Goal: Task Accomplishment & Management: Use online tool/utility

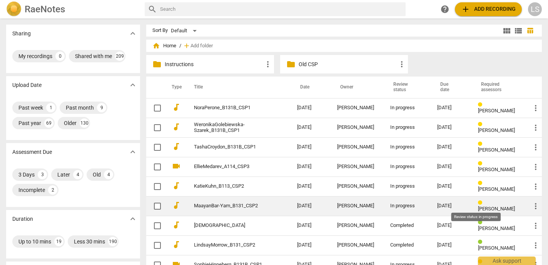
click at [478, 205] on div at bounding box center [480, 202] width 4 height 4
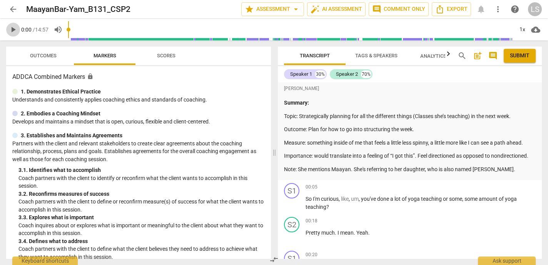
click at [13, 29] on span "play_arrow" at bounding box center [12, 29] width 9 height 9
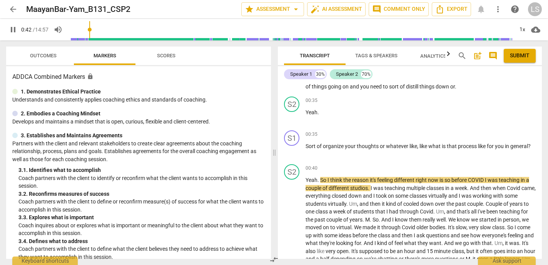
click at [14, 30] on span "pause" at bounding box center [12, 29] width 9 height 9
type input "43"
click at [490, 138] on div "+" at bounding box center [494, 134] width 8 height 8
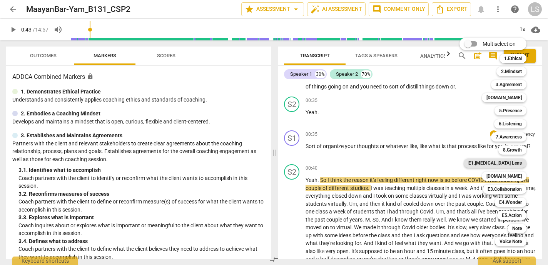
click at [504, 163] on b "E1.[MEDICAL_DATA] Lens" at bounding box center [494, 162] width 53 height 9
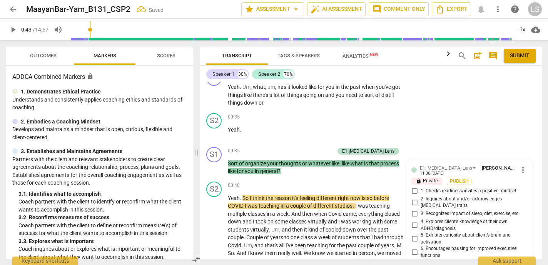
scroll to position [328, 0]
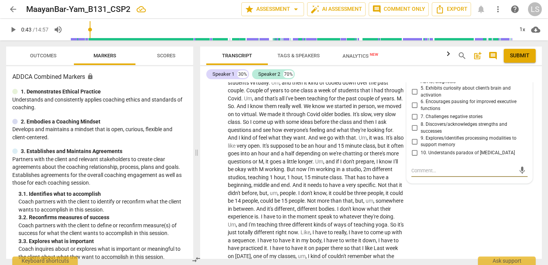
click at [413, 127] on input "8. Discovers/acknowledges strengths and successes" at bounding box center [414, 127] width 12 height 9
checkbox input "true"
click at [412, 91] on input "5. Exhibits curiosity about client’s brain and activation" at bounding box center [414, 91] width 12 height 9
checkbox input "true"
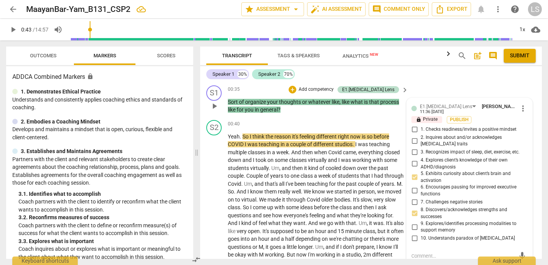
scroll to position [240, 0]
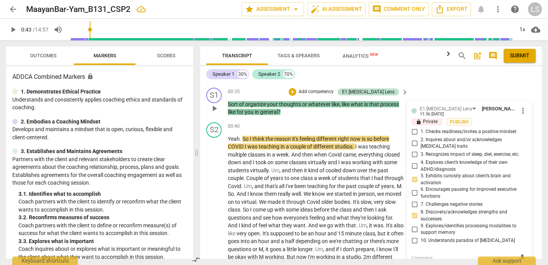
click at [334, 92] on p "Add competency" at bounding box center [316, 91] width 37 height 7
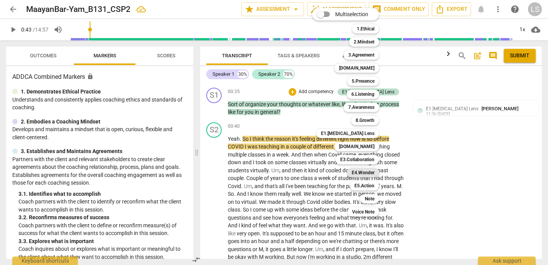
click at [370, 172] on b "E4.Wonder" at bounding box center [363, 172] width 23 height 9
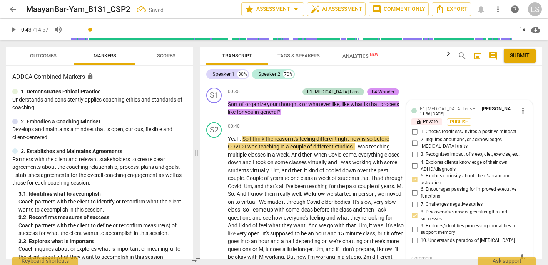
scroll to position [328, 0]
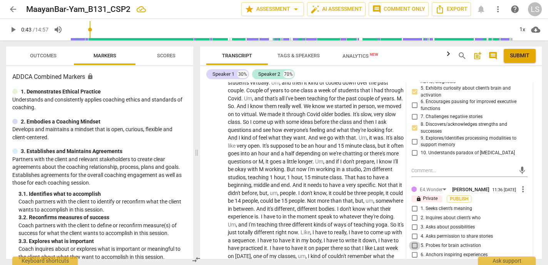
click at [412, 247] on input "5. Probes for brain activation" at bounding box center [414, 245] width 12 height 9
checkbox input "true"
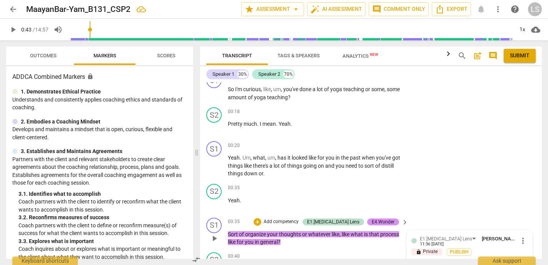
scroll to position [109, 0]
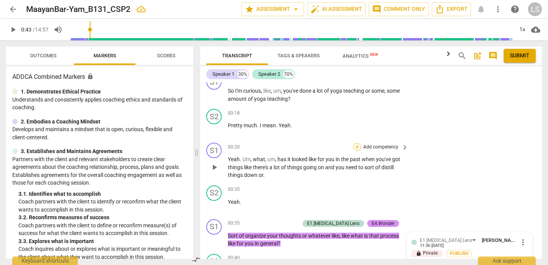
click at [355, 145] on div "+" at bounding box center [357, 147] width 8 height 8
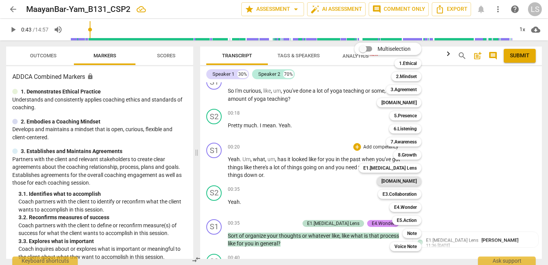
click at [410, 181] on b "[DOMAIN_NAME]" at bounding box center [398, 181] width 35 height 9
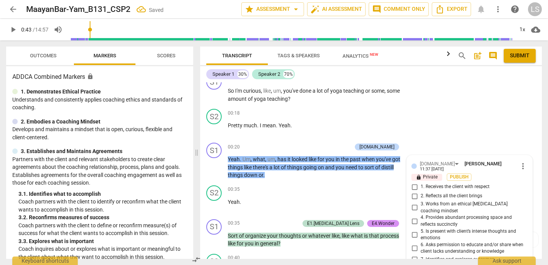
scroll to position [234, 0]
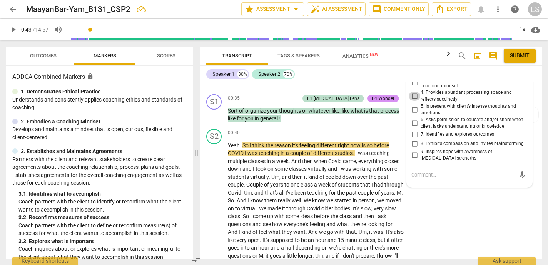
click at [413, 92] on input "4. Provides abundant processing space and reflects succinctly" at bounding box center [414, 96] width 12 height 9
checkbox input "true"
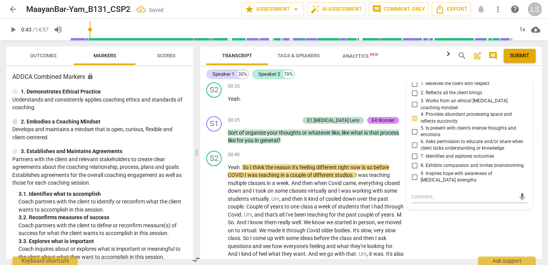
scroll to position [190, 0]
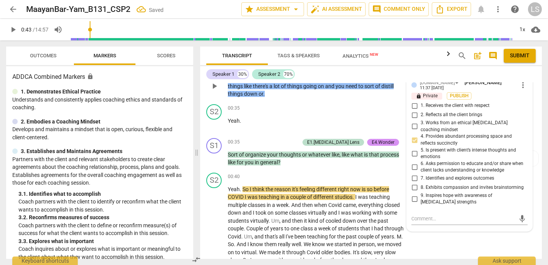
click at [411, 105] on input "1. Receives the client with respect" at bounding box center [414, 105] width 12 height 9
checkbox input "true"
click at [412, 135] on input "4. Provides abundant processing space and reflects succinctly" at bounding box center [414, 139] width 12 height 9
checkbox input "false"
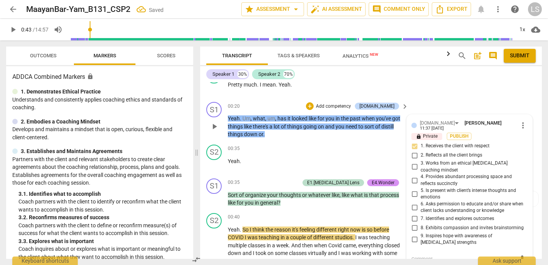
scroll to position [146, 0]
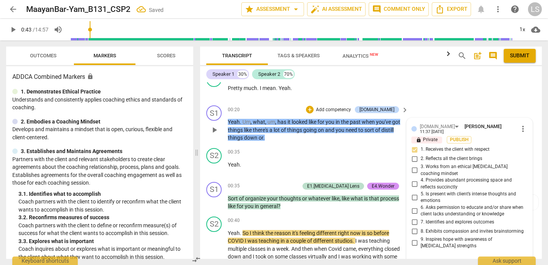
click at [348, 110] on p "Add competency" at bounding box center [333, 110] width 37 height 7
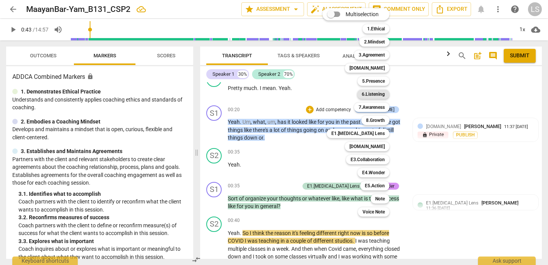
click at [378, 94] on b "6.Listening" at bounding box center [373, 94] width 23 height 9
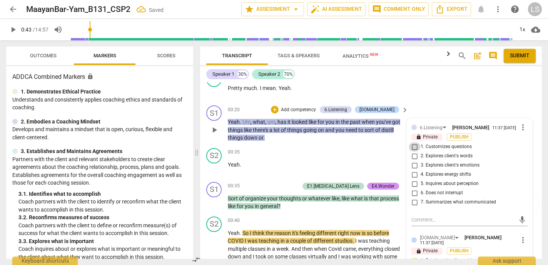
click at [412, 150] on input "1. Customizes questions" at bounding box center [414, 146] width 12 height 9
checkbox input "true"
click at [317, 109] on p "Add competency" at bounding box center [298, 110] width 37 height 7
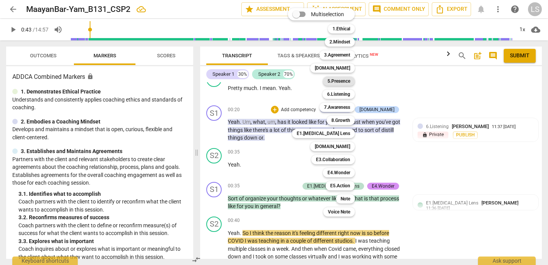
click at [346, 81] on b "5.Presence" at bounding box center [338, 81] width 23 height 9
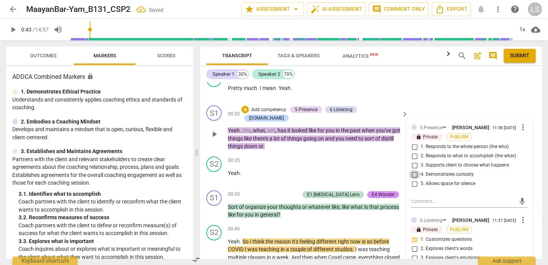
click at [412, 177] on input "4. Demonstrates curiosity" at bounding box center [414, 174] width 12 height 9
checkbox input "true"
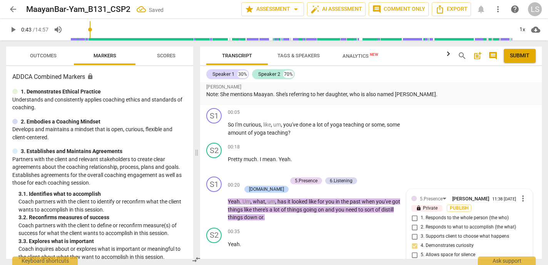
scroll to position [72, 0]
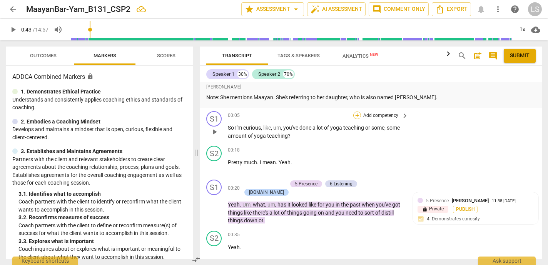
click at [357, 116] on div "+" at bounding box center [357, 116] width 8 height 8
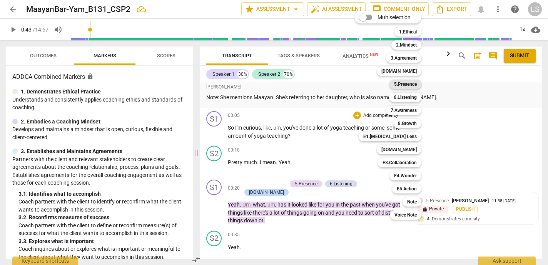
click at [416, 83] on b "5.Presence" at bounding box center [405, 84] width 23 height 9
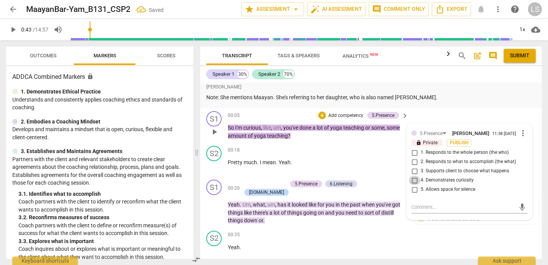
click at [413, 184] on input "4. Demonstrates curiosity" at bounding box center [414, 180] width 12 height 9
checkbox input "true"
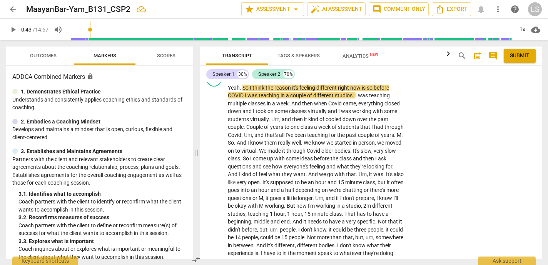
scroll to position [260, 0]
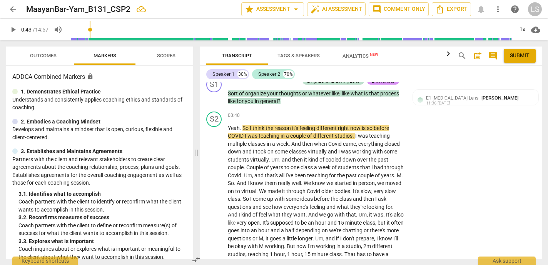
click at [14, 28] on span "play_arrow" at bounding box center [12, 29] width 9 height 9
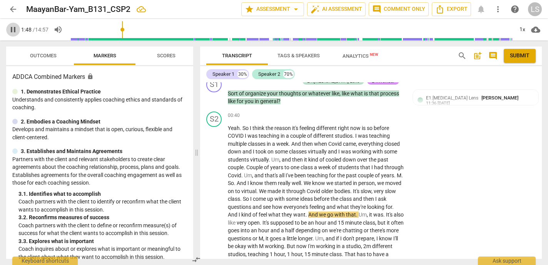
click at [14, 28] on span "pause" at bounding box center [12, 29] width 9 height 9
click at [13, 27] on span "play_arrow" at bounding box center [12, 29] width 9 height 9
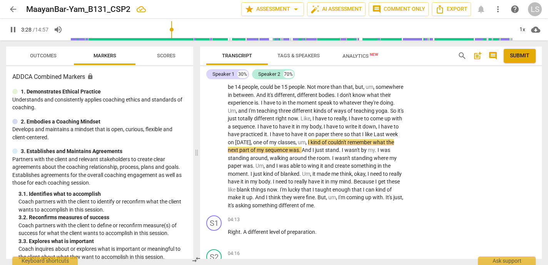
scroll to position [457, 0]
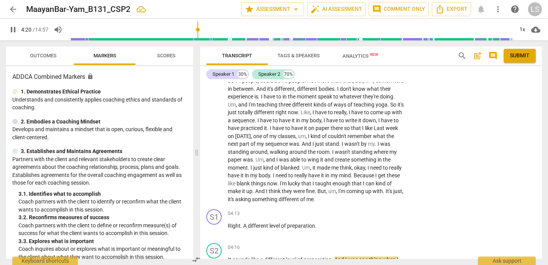
click at [12, 32] on span "pause" at bounding box center [12, 29] width 9 height 9
type input "261"
click at [355, 213] on div "+" at bounding box center [357, 214] width 8 height 8
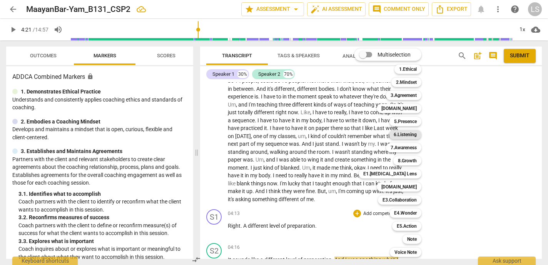
click at [410, 132] on b "6.Listening" at bounding box center [405, 134] width 23 height 9
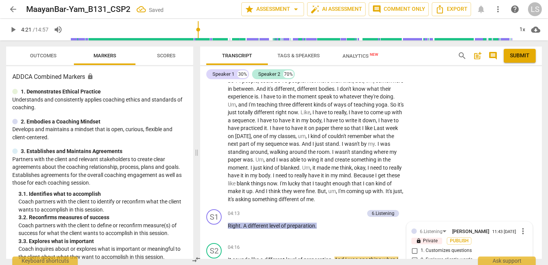
scroll to position [612, 0]
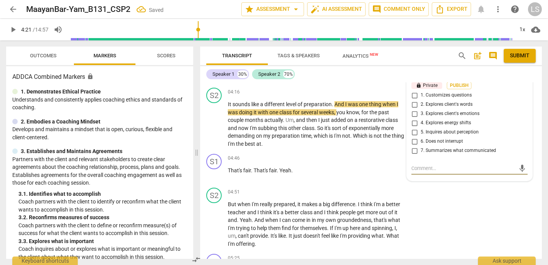
click at [412, 153] on input "7. Summarizes what communicated" at bounding box center [414, 150] width 12 height 9
checkbox input "true"
click at [13, 29] on span "play_arrow" at bounding box center [12, 29] width 9 height 9
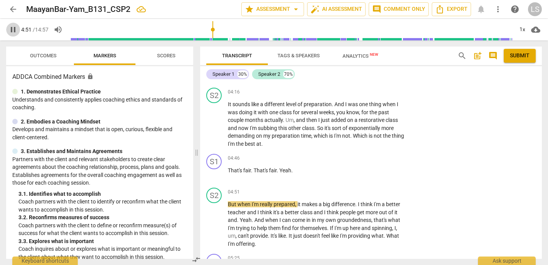
click at [14, 32] on span "pause" at bounding box center [12, 29] width 9 height 9
type input "292"
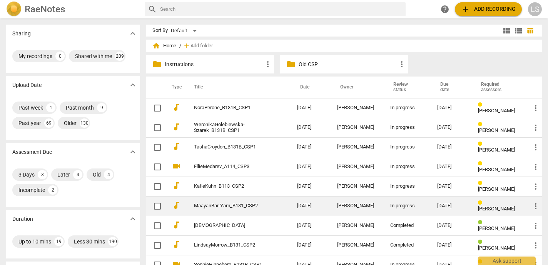
click at [384, 209] on td "In progress" at bounding box center [407, 206] width 47 height 20
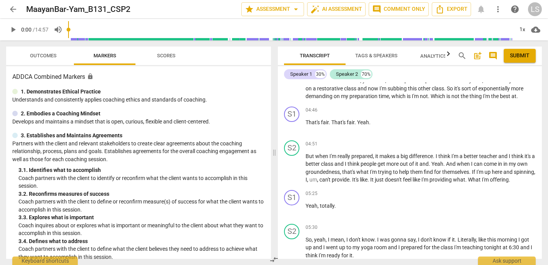
scroll to position [573, 0]
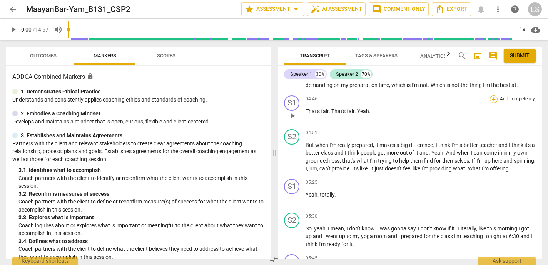
click at [490, 103] on div "+" at bounding box center [494, 99] width 8 height 8
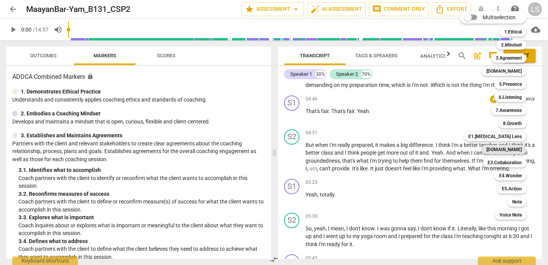
click at [512, 150] on b "[DOMAIN_NAME]" at bounding box center [503, 149] width 35 height 9
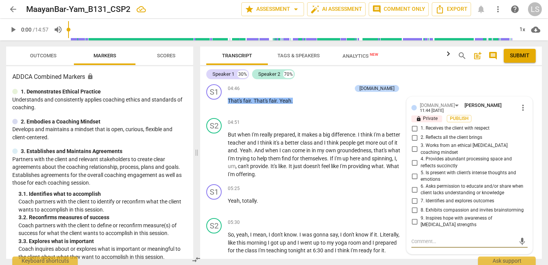
scroll to position [644, 0]
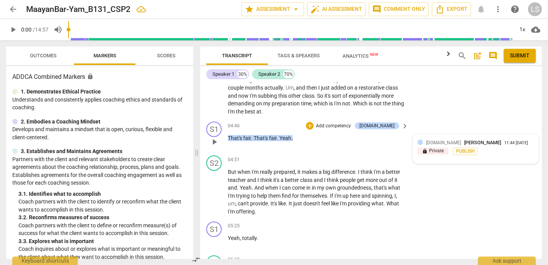
click at [470, 144] on span "[PERSON_NAME]" at bounding box center [482, 143] width 37 height 6
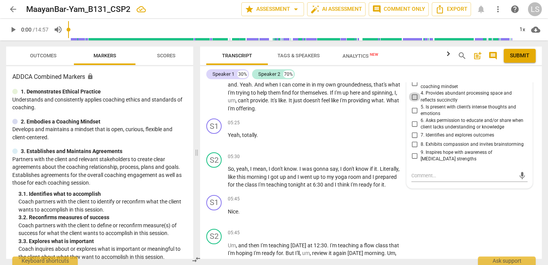
click at [413, 92] on input "4. Provides abundant processing space and reflects succinctly" at bounding box center [414, 96] width 12 height 9
checkbox input "true"
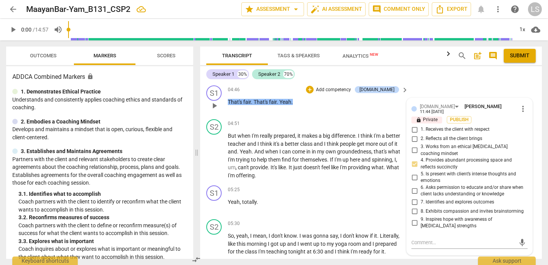
scroll to position [660, 0]
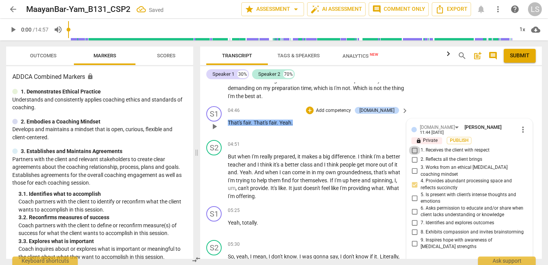
click at [412, 147] on input "1. Receives the client with respect" at bounding box center [414, 150] width 12 height 9
checkbox input "true"
click at [343, 108] on p "Add competency" at bounding box center [333, 110] width 37 height 7
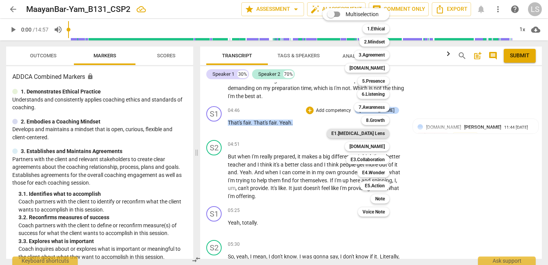
click at [373, 132] on b "E1.[MEDICAL_DATA] Lens" at bounding box center [357, 133] width 53 height 9
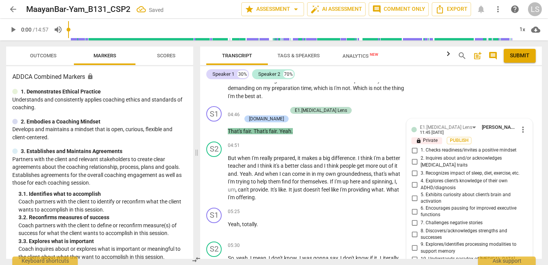
scroll to position [765, 0]
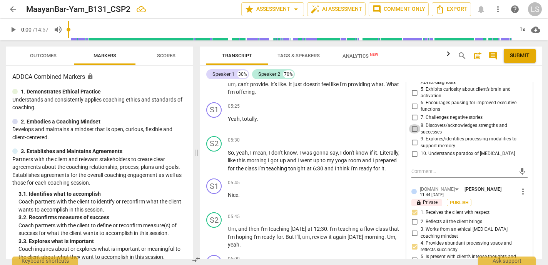
click at [413, 128] on input "8. Discovers/acknowledges strengths and successes" at bounding box center [414, 128] width 12 height 9
checkbox input "true"
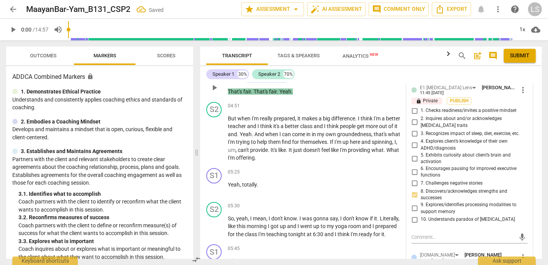
scroll to position [721, 0]
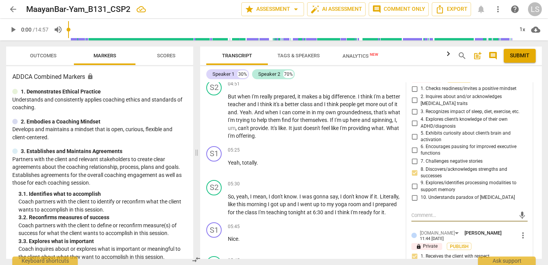
click at [420, 212] on textarea at bounding box center [463, 215] width 104 height 7
type textarea "T"
type textarea "Th"
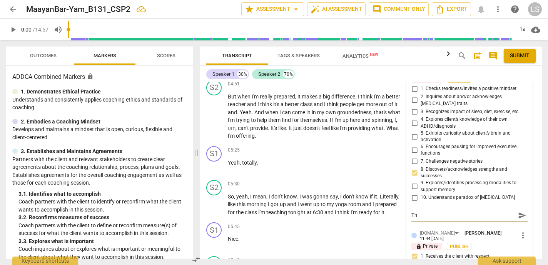
type textarea "Tha"
type textarea "That"
type textarea "That'"
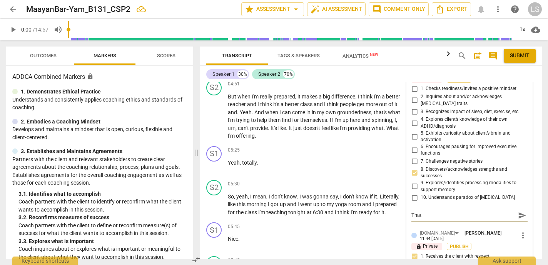
type textarea "That'"
type textarea "That's"
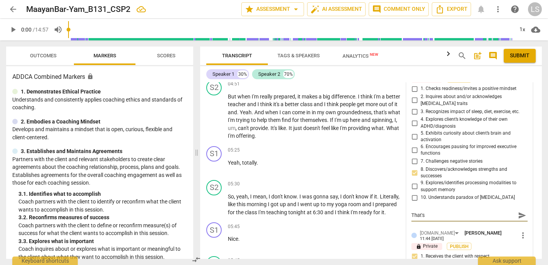
type textarea "That's f"
type textarea "That's fa"
type textarea "That's fai"
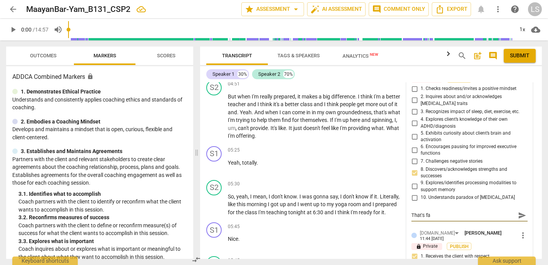
type textarea "That's fai"
type textarea "That's fair"
click at [519, 213] on span "send" at bounding box center [522, 215] width 8 height 8
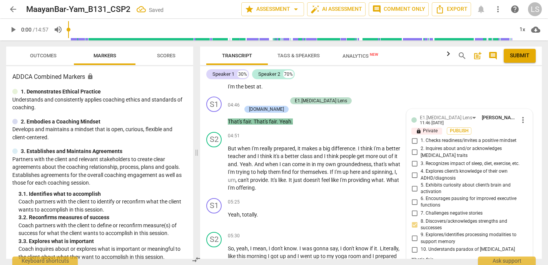
scroll to position [654, 0]
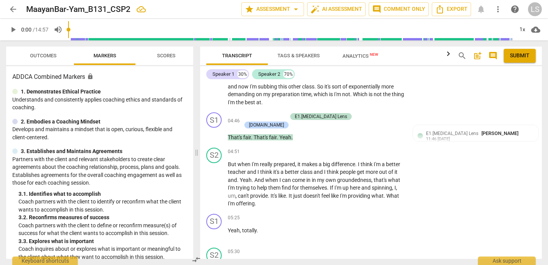
click at [14, 31] on span "play_arrow" at bounding box center [12, 29] width 9 height 9
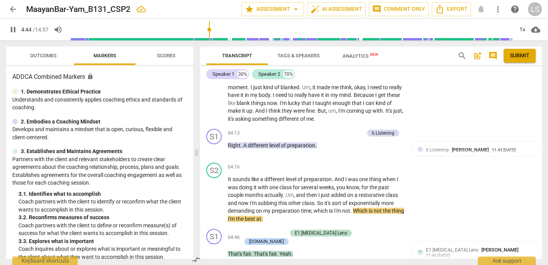
drag, startPoint x: 70, startPoint y: 28, endPoint x: 210, endPoint y: 27, distance: 139.6
click at [210, 27] on input "range" at bounding box center [290, 29] width 445 height 25
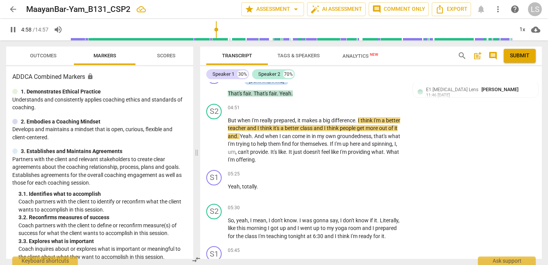
scroll to position [704, 0]
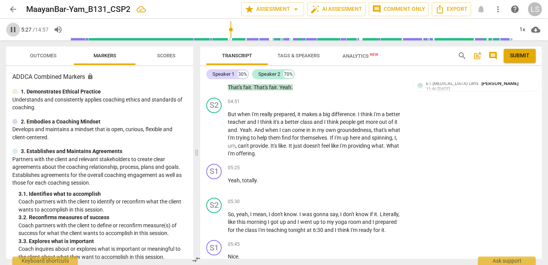
click at [13, 29] on span "pause" at bounding box center [12, 29] width 9 height 9
type input "327"
click at [355, 165] on div "+" at bounding box center [357, 168] width 8 height 8
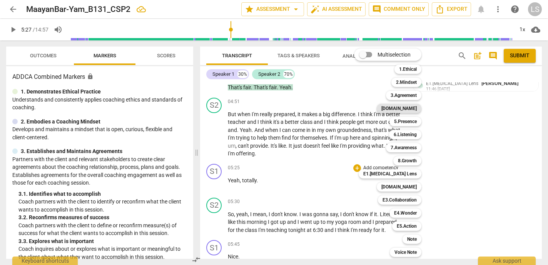
click at [413, 109] on b "[DOMAIN_NAME]" at bounding box center [398, 108] width 35 height 9
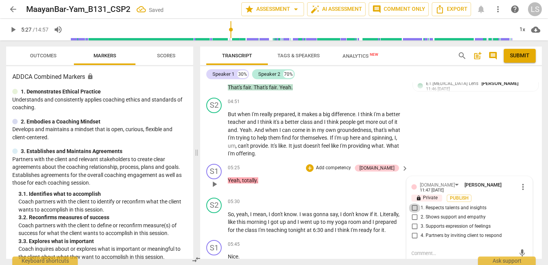
click at [412, 203] on input "1. Respects talents and insights" at bounding box center [414, 207] width 12 height 9
checkbox input "true"
click at [413, 213] on input "2. Shows support and empathy" at bounding box center [414, 217] width 12 height 9
checkbox input "true"
click at [13, 28] on span "play_arrow" at bounding box center [12, 29] width 9 height 9
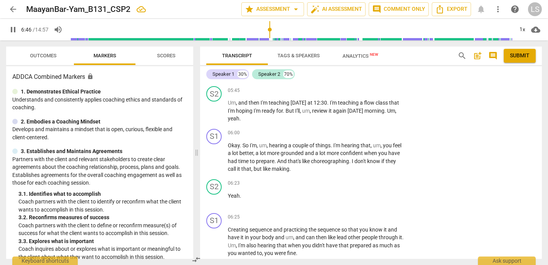
scroll to position [888, 0]
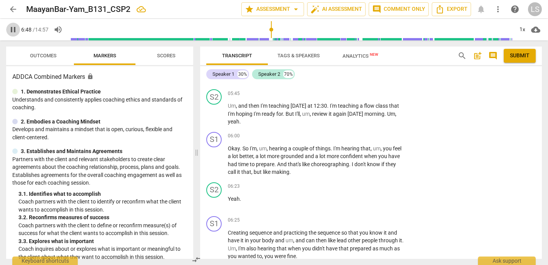
click at [13, 31] on span "pause" at bounding box center [12, 29] width 9 height 9
type input "409"
click at [355, 134] on div "+" at bounding box center [357, 136] width 8 height 8
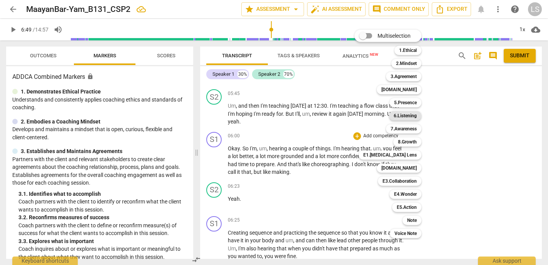
click at [412, 116] on b "6.Listening" at bounding box center [405, 115] width 23 height 9
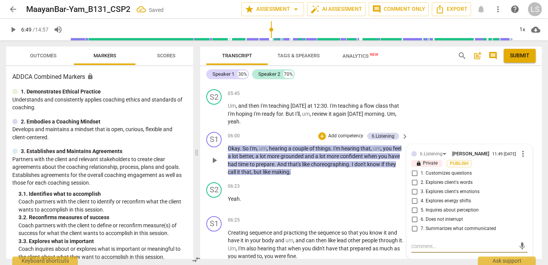
click at [413, 228] on input "7. Summarizes what communicated" at bounding box center [414, 228] width 12 height 9
checkbox input "true"
click at [422, 245] on textarea at bounding box center [463, 246] width 104 height 7
click at [413, 201] on input "4. Explores energy shifts" at bounding box center [414, 201] width 12 height 9
checkbox input "true"
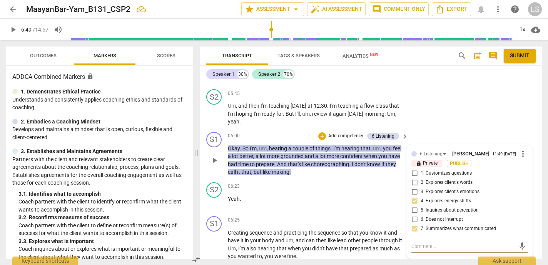
click at [423, 247] on textarea at bounding box center [463, 246] width 104 height 7
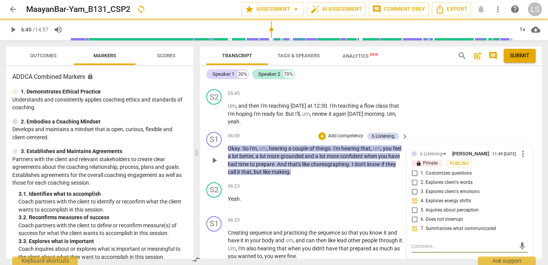
type textarea "N"
type textarea "No"
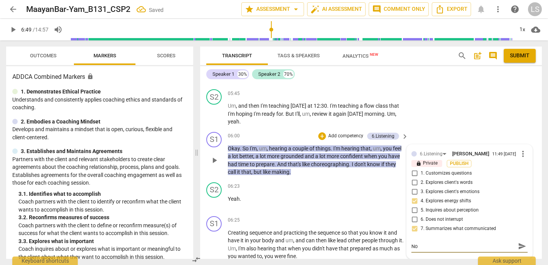
type textarea "Not"
type textarea "Noti"
type textarea "Notic"
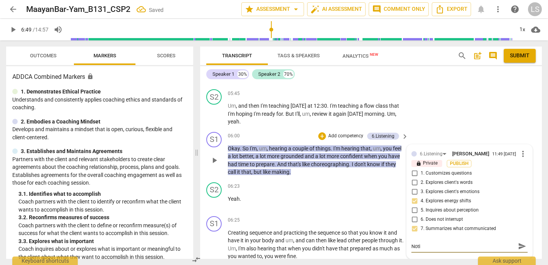
type textarea "Notic"
type textarea "Notice"
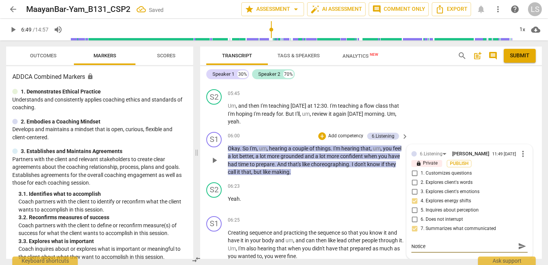
type textarea "Notice i"
type textarea "Notice it"
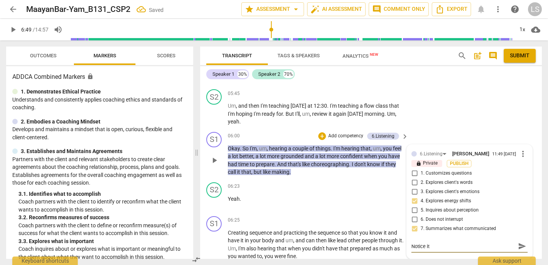
type textarea "Notice it"
type textarea "Notice it r"
type textarea "Notice it ri"
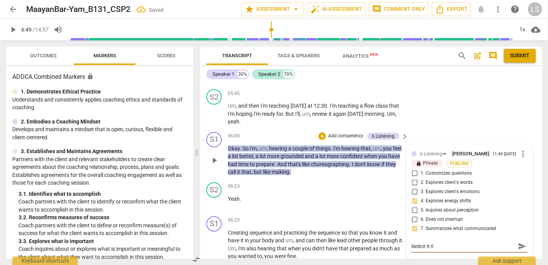
type textarea "Notice it rin"
type textarea "Notice it ring"
type textarea "Notice it rings"
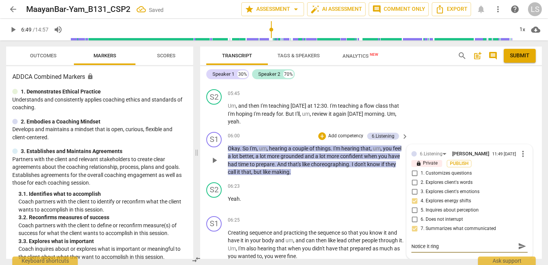
type textarea "Notice it rings"
type textarea "Notice it rings h"
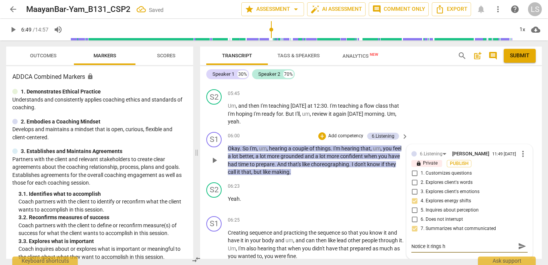
type textarea "Notice it rings he"
type textarea "Notice it rings her"
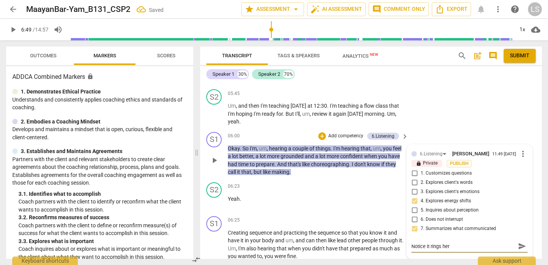
type textarea "Notice it rings her"
type textarea "Notice it rings her c"
type textarea "Notice it rings her co"
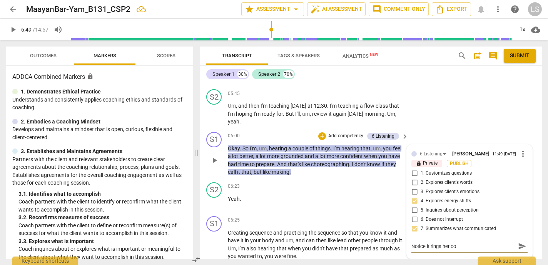
type textarea "Notice it rings her con"
type textarea "Notice it rings her conf"
type textarea "Notice it rings her confi"
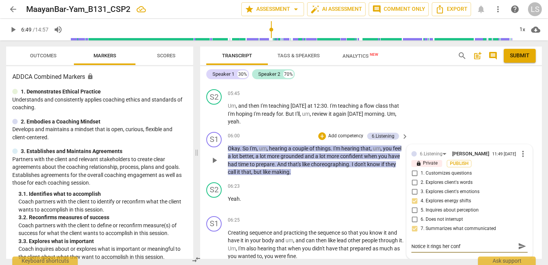
type textarea "Notice it rings her confi"
type textarea "Notice it rings her confid"
type textarea "Notice it rings her confide"
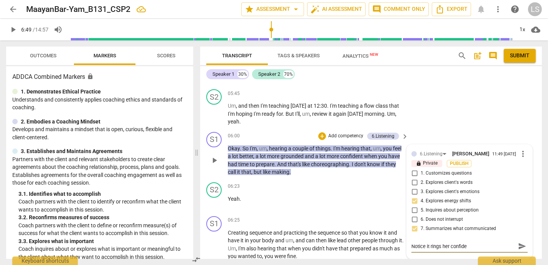
type textarea "Notice it rings her confiden"
type textarea "Notice it rings her confidenc"
type textarea "Notice it rings her confidence"
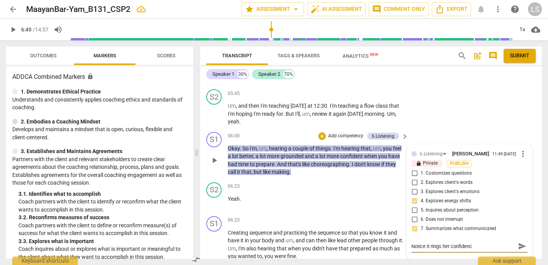
type textarea "Notice it rings her confidence"
click at [429, 249] on textarea "Notice it rings her confidence" at bounding box center [463, 246] width 104 height 7
type textarea "Notice it brings her confidence"
click at [480, 248] on textarea "Notice it brings her confidence" at bounding box center [463, 246] width 104 height 7
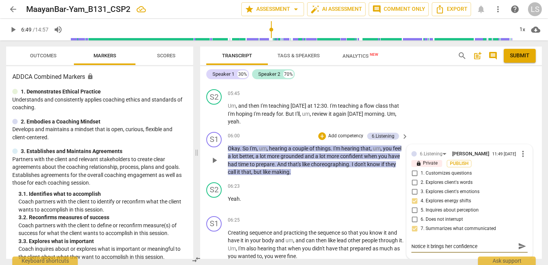
type textarea "Notice it brings her confidence."
click at [518, 245] on span "send" at bounding box center [522, 246] width 8 height 8
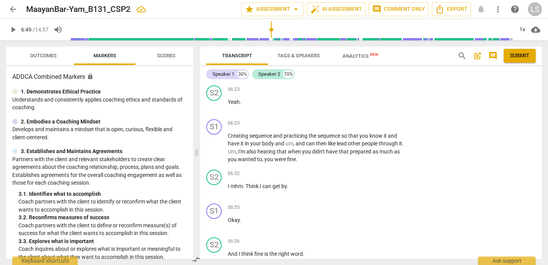
scroll to position [991, 0]
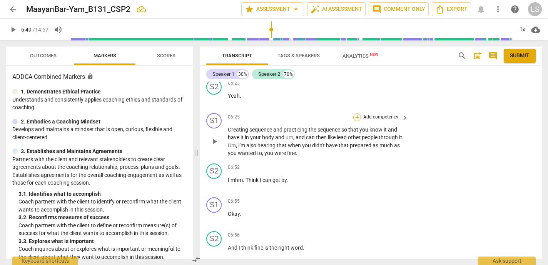
click at [356, 116] on div "+" at bounding box center [357, 117] width 8 height 8
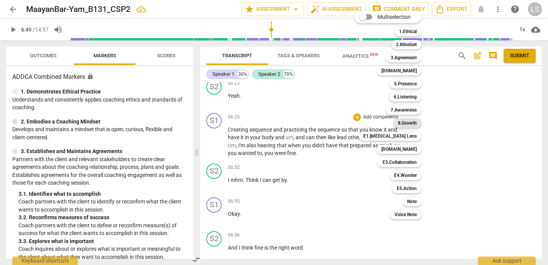
click at [407, 122] on b "8.Growth" at bounding box center [407, 122] width 19 height 9
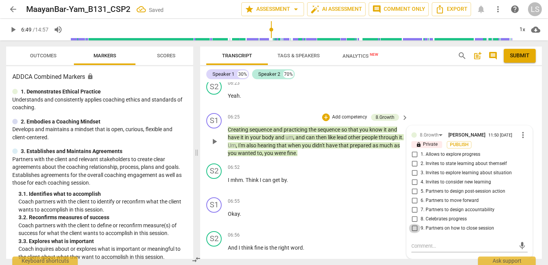
click at [414, 228] on input "9. Partners on how to close session" at bounding box center [414, 228] width 12 height 9
checkbox input "true"
click at [413, 164] on input "2. Invites to state learning about themself" at bounding box center [414, 163] width 12 height 9
checkbox input "true"
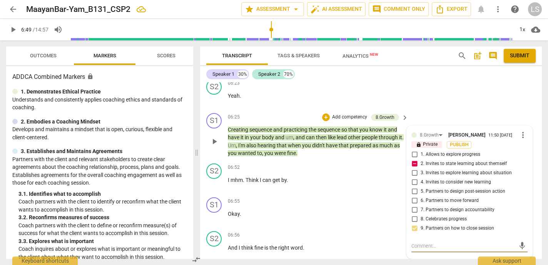
click at [423, 244] on textarea at bounding box center [463, 245] width 104 height 7
type textarea "W"
type textarea "Wh"
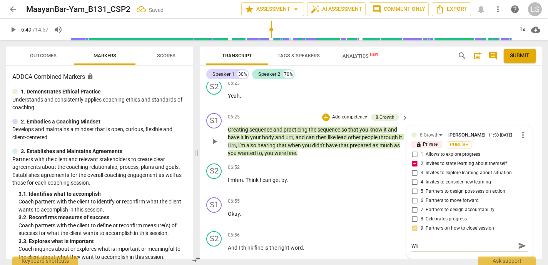
type textarea "Wha"
type textarea "What"
type textarea "What'"
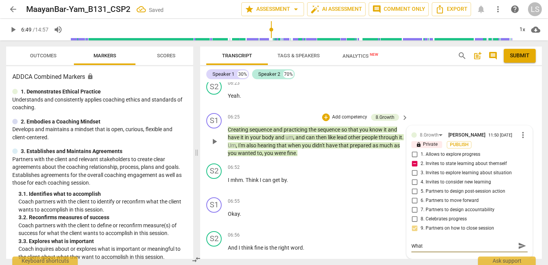
type textarea "What'"
type textarea "What's"
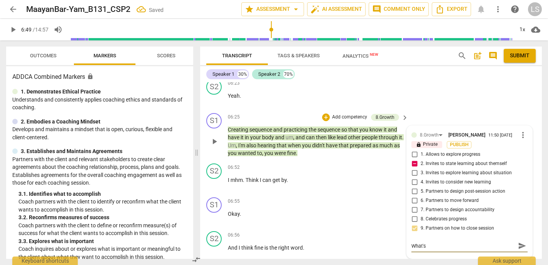
type textarea "What's t"
type textarea "What's th"
type textarea "What's tha"
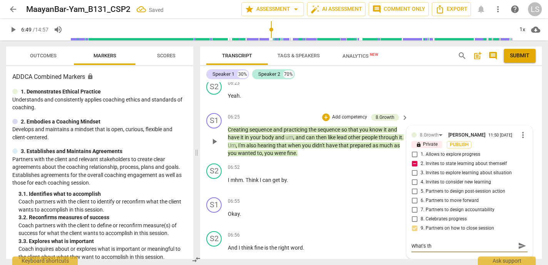
type textarea "What's tha"
type textarea "What's that"
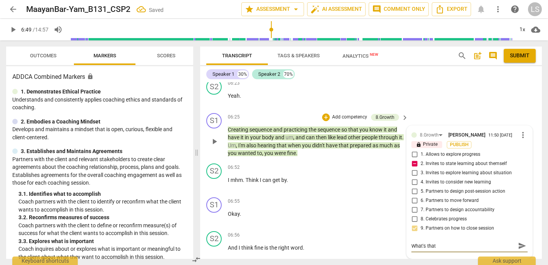
type textarea "What's that t"
type textarea "What's that te"
type textarea "What's that tel"
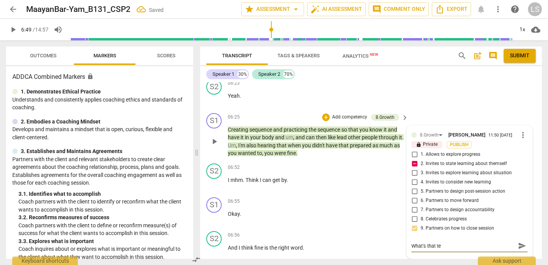
type textarea "What's that tel"
type textarea "What's that tell"
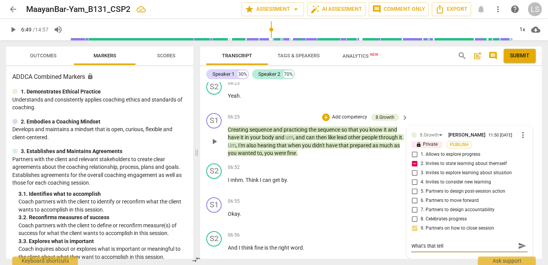
type textarea "What's that tell a"
type textarea "What's that tell ab"
type textarea "What's that tell abo"
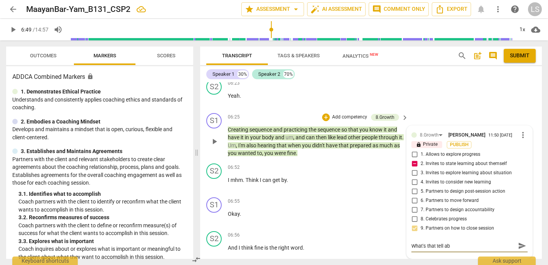
type textarea "What's that tell abo"
type textarea "What's that tell abou"
type textarea "What's that tell about"
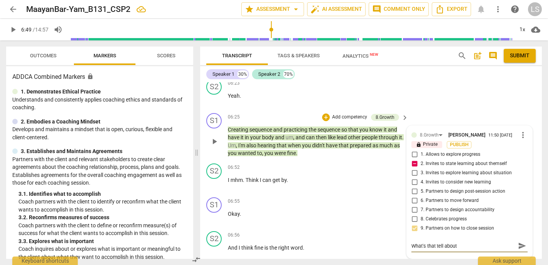
type textarea "What's that tell about"
type textarea "What's that tell about t"
type textarea "What's that tell about th"
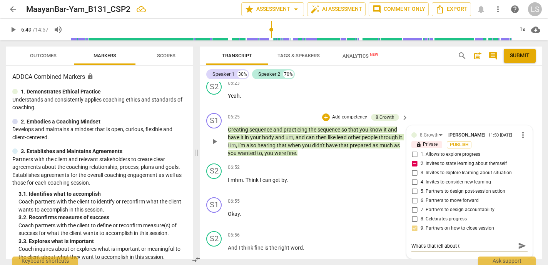
type textarea "What's that tell about th"
type textarea "What's that tell about the"
type textarea "What's that tell about them"
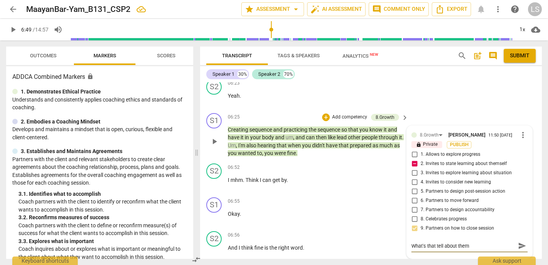
type textarea "What's that tell about thems"
type textarea "What's that tell about themse"
type textarea "What's that tell about themsel"
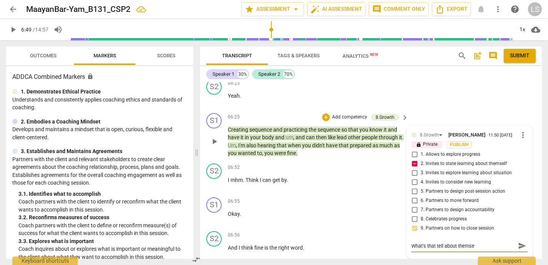
type textarea "What's that tell about themsel"
type textarea "What's that tell about themselv"
type textarea "What's that tell about themselve"
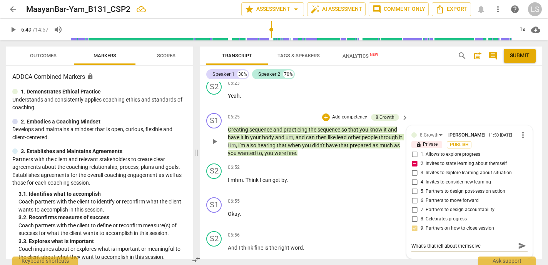
type textarea "What's that tell about themselves"
type textarea "What's that tell about themselves?"
click at [412, 219] on input "8. Celebrates progress" at bounding box center [414, 219] width 12 height 9
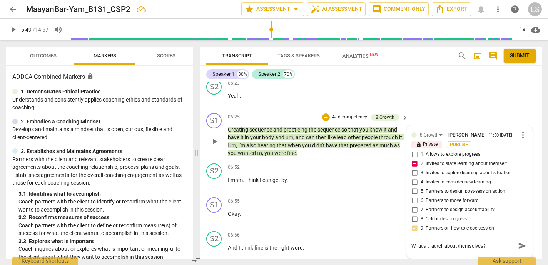
checkbox input "true"
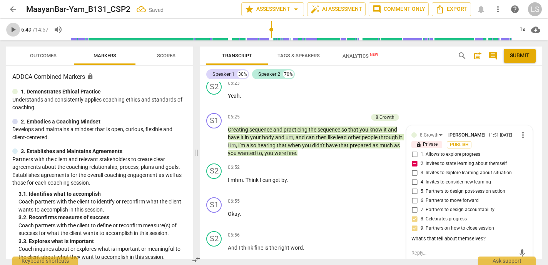
click at [14, 29] on span "play_arrow" at bounding box center [12, 29] width 9 height 9
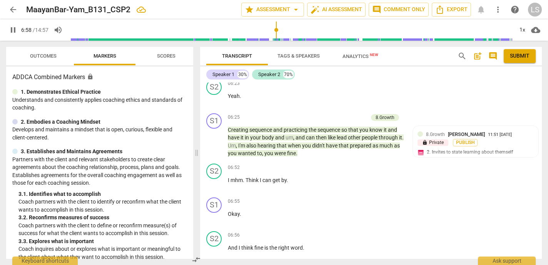
scroll to position [1184, 0]
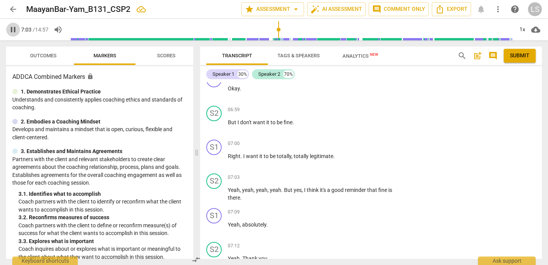
click at [15, 27] on span "pause" at bounding box center [12, 29] width 9 height 9
type input "424"
click at [353, 141] on div "+" at bounding box center [357, 144] width 8 height 8
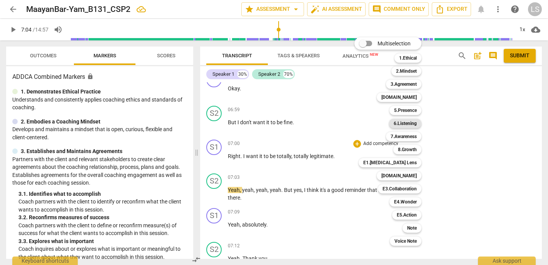
click at [397, 125] on b "6.Listening" at bounding box center [405, 123] width 23 height 9
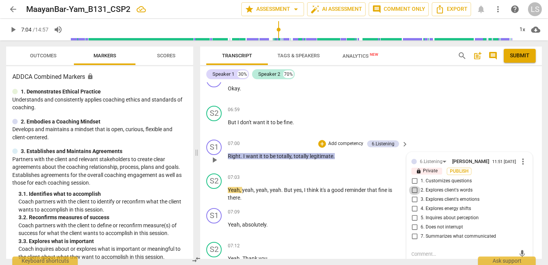
click at [412, 191] on input "2. Explores client's words" at bounding box center [414, 190] width 12 height 9
checkbox input "true"
click at [410, 237] on input "7. Summarizes what communicated" at bounding box center [414, 236] width 12 height 9
checkbox input "true"
click at [14, 26] on span "play_arrow" at bounding box center [12, 29] width 9 height 9
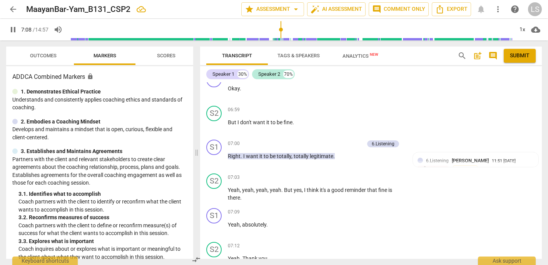
click at [14, 26] on span "pause" at bounding box center [12, 29] width 9 height 9
type input "429"
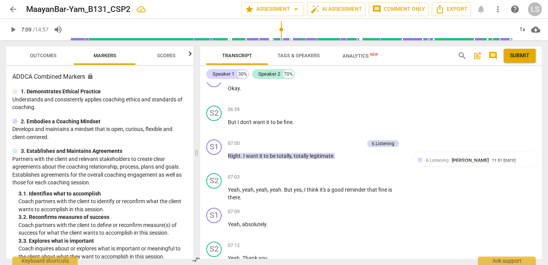
click at [13, 29] on span "play_arrow" at bounding box center [12, 29] width 9 height 9
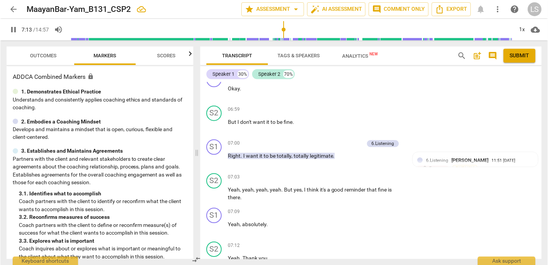
scroll to position [1388, 0]
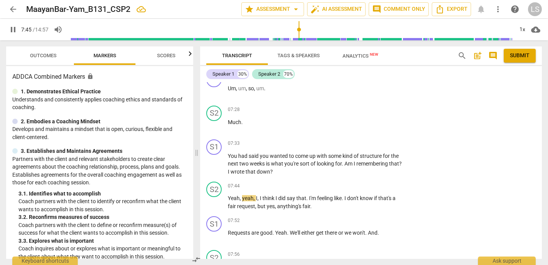
click at [13, 30] on span "pause" at bounding box center [12, 29] width 9 height 9
type input "465"
click at [355, 140] on div "+" at bounding box center [357, 144] width 8 height 8
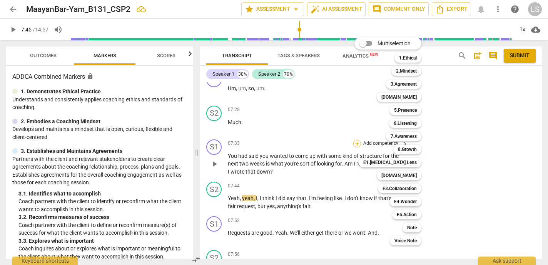
click at [355, 140] on div "Multiselection m 1.Ethical 1 2.Mindset 2 3.Agreement 3 [DOMAIN_NAME] 4 5.Presen…" at bounding box center [393, 141] width 85 height 212
click at [396, 83] on b "3.Agreement" at bounding box center [403, 84] width 26 height 9
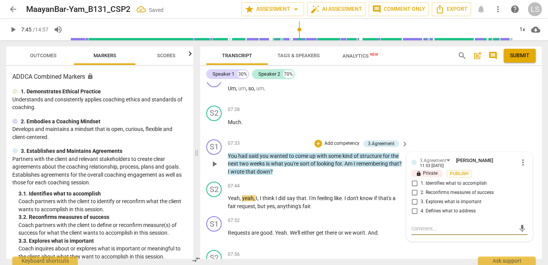
click at [412, 190] on input "2. Reconfirms measures of success" at bounding box center [414, 192] width 12 height 9
checkbox input "true"
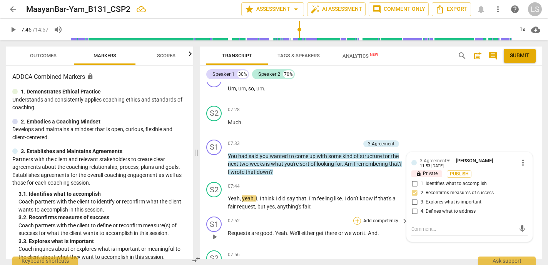
click at [357, 217] on div "+" at bounding box center [357, 221] width 8 height 8
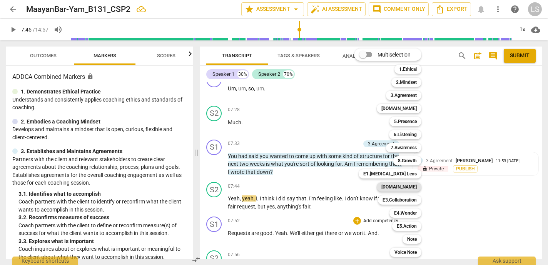
click at [408, 187] on b "[DOMAIN_NAME]" at bounding box center [398, 186] width 35 height 9
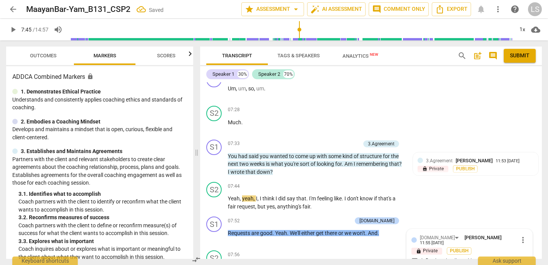
scroll to position [1585, 0]
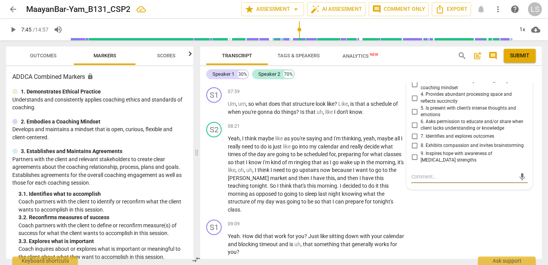
click at [414, 132] on input "7. Identifies and explores outcomes" at bounding box center [414, 136] width 12 height 9
checkbox input "true"
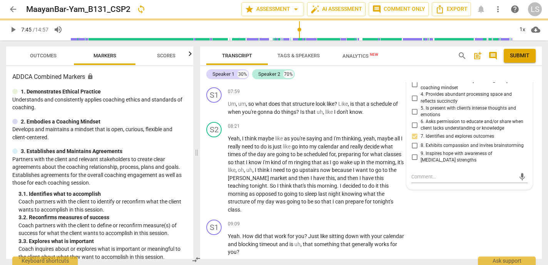
click at [413, 141] on input "8. Exhibits compassion and invites brainstorming" at bounding box center [414, 145] width 12 height 9
checkbox input "true"
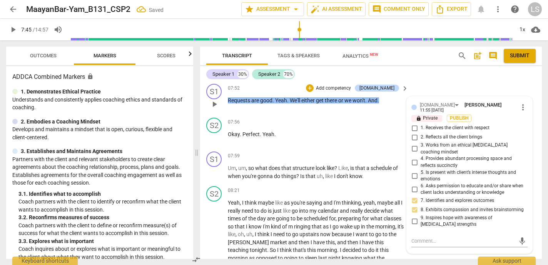
scroll to position [1519, 0]
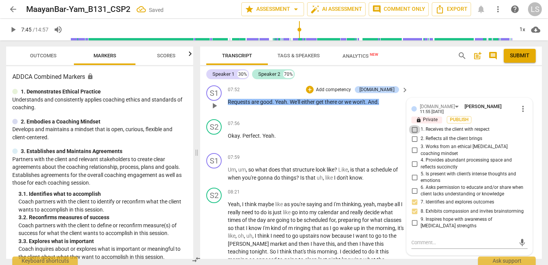
click at [414, 128] on input "1. Receives the client with respect" at bounding box center [414, 129] width 12 height 9
checkbox input "true"
click at [348, 87] on p "Add competency" at bounding box center [333, 90] width 37 height 7
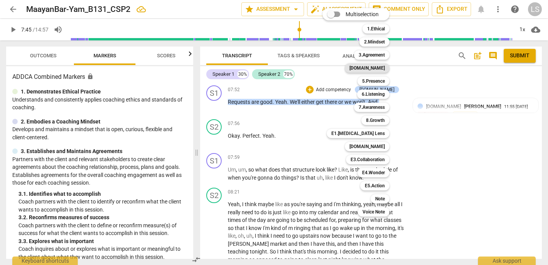
click at [375, 66] on b "[DOMAIN_NAME]" at bounding box center [366, 67] width 35 height 9
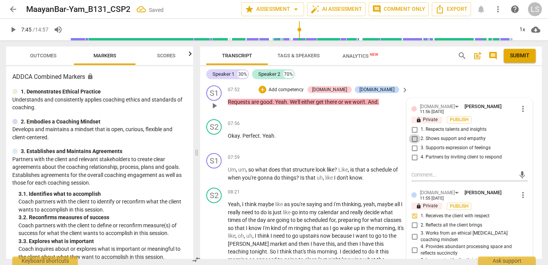
click at [410, 134] on input "2. Shows support and empathy" at bounding box center [414, 138] width 12 height 9
checkbox input "true"
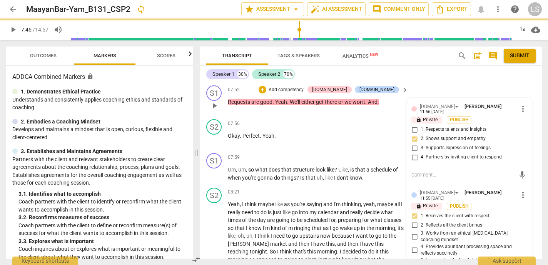
click at [414, 143] on input "3. Supports expression of feelings" at bounding box center [414, 147] width 12 height 9
checkbox input "true"
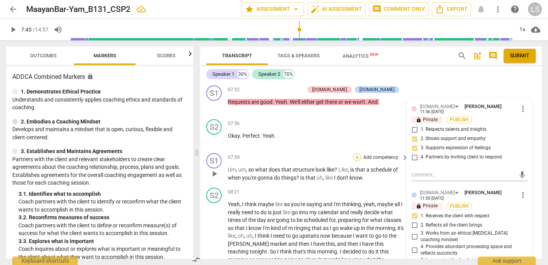
click at [356, 154] on div "+" at bounding box center [357, 157] width 8 height 8
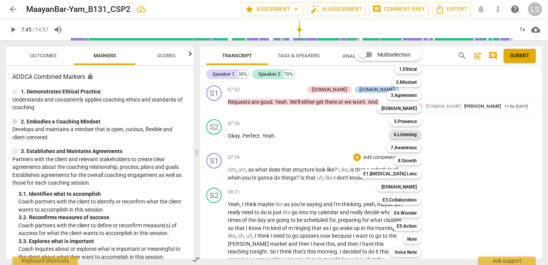
click at [401, 137] on b "6.Listening" at bounding box center [405, 134] width 23 height 9
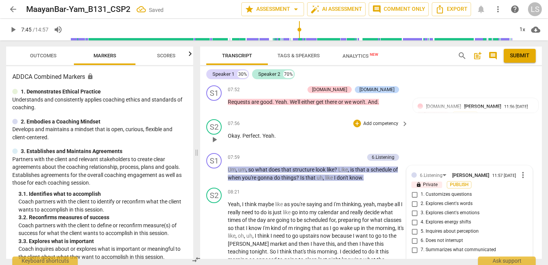
scroll to position [1617, 0]
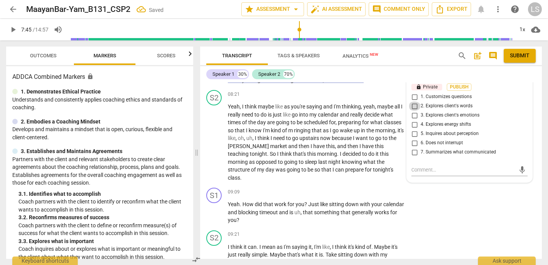
click at [412, 106] on input "2. Explores client's words" at bounding box center [414, 106] width 12 height 9
checkbox input "true"
click at [414, 133] on input "5. Inquires about perception" at bounding box center [414, 133] width 12 height 9
checkbox input "true"
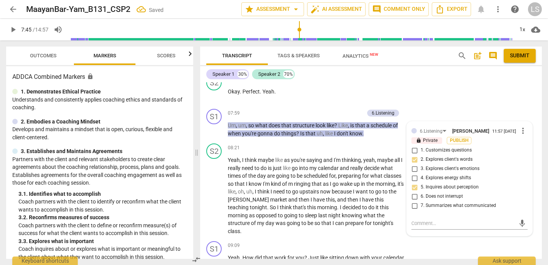
scroll to position [1561, 0]
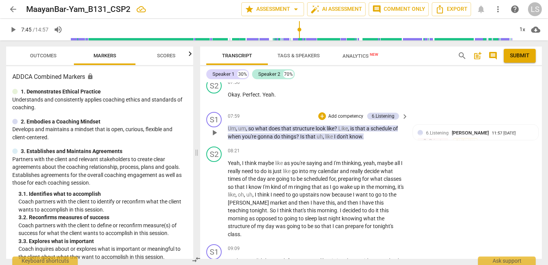
click at [324, 113] on div "+ Add competency" at bounding box center [341, 116] width 46 height 8
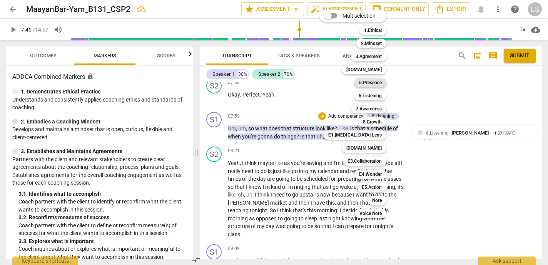
click at [383, 83] on div "5.Presence" at bounding box center [370, 82] width 32 height 9
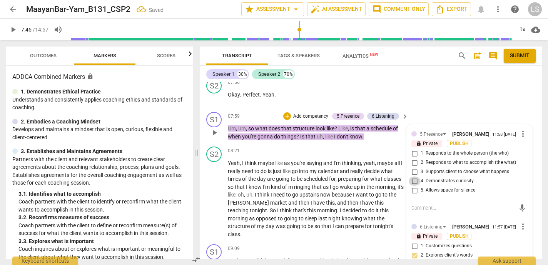
click at [412, 181] on input "4. Demonstrates curiosity" at bounding box center [414, 181] width 12 height 9
checkbox input "true"
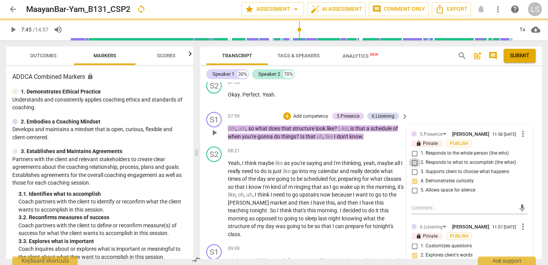
click at [414, 162] on input "2. Responds to what to accomplish (the what)" at bounding box center [414, 162] width 12 height 9
checkbox input "true"
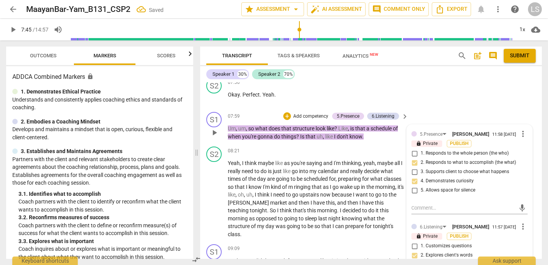
click at [318, 113] on p "Add competency" at bounding box center [310, 116] width 37 height 7
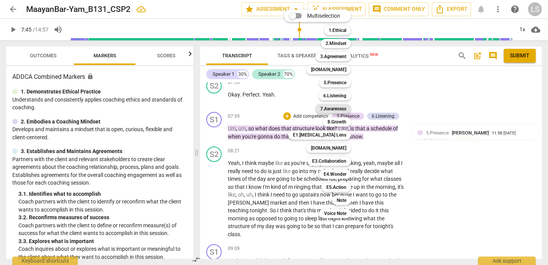
click at [338, 108] on b "7.Awareness" at bounding box center [333, 108] width 26 height 9
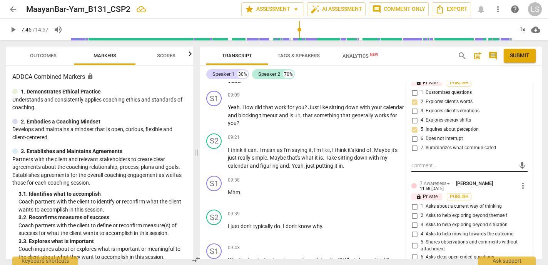
scroll to position [1758, 0]
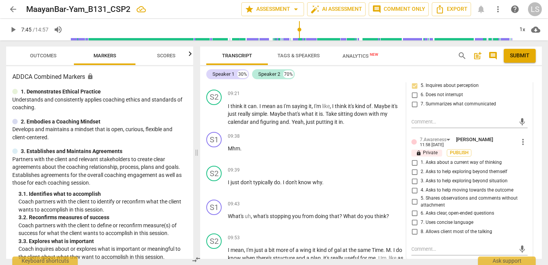
click at [413, 217] on input "6. Asks clear, open-ended questions" at bounding box center [414, 212] width 12 height 9
click at [419, 252] on textarea at bounding box center [463, 248] width 104 height 7
